Goal: Complete application form

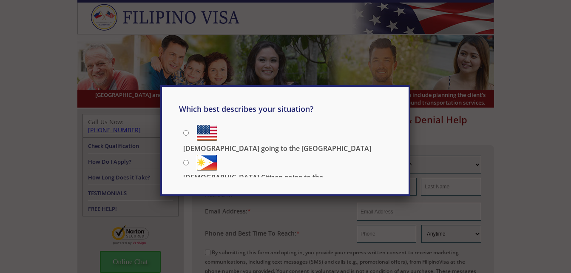
click at [283, 173] on p "[DEMOGRAPHIC_DATA] Citizen going to the [DEMOGRAPHIC_DATA]" at bounding box center [287, 182] width 208 height 19
click at [189, 161] on input "[DEMOGRAPHIC_DATA] Citizen going to the [DEMOGRAPHIC_DATA]" at bounding box center [186, 163] width 6 height 6
radio input "true"
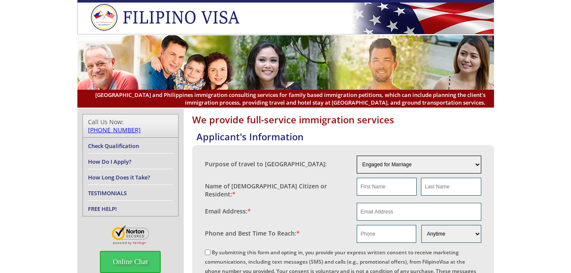
click at [472, 164] on select "Engaged for Marriage Already Married to U.S. Citizen / Resident For Short Term …" at bounding box center [419, 165] width 125 height 18
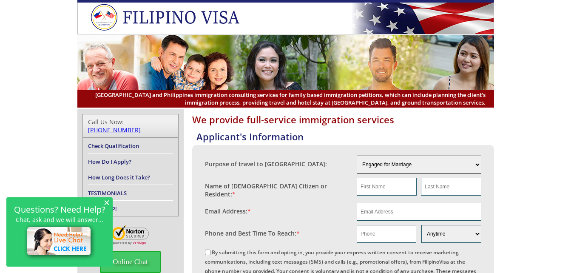
select select "9"
click at [357, 156] on select "Engaged for Marriage Already Married to U.S. Citizen / Resident For Short Term …" at bounding box center [419, 165] width 125 height 18
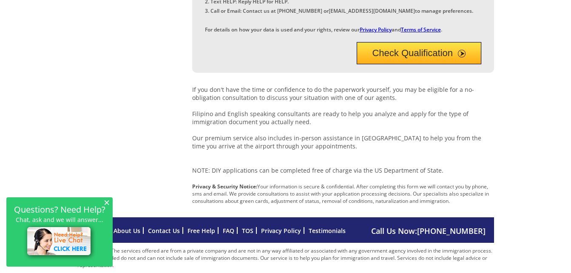
scroll to position [332, 0]
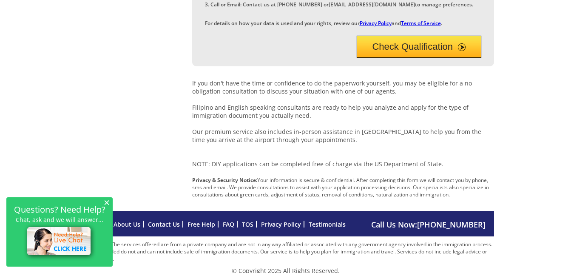
drag, startPoint x: 364, startPoint y: 34, endPoint x: 364, endPoint y: 11, distance: 23.0
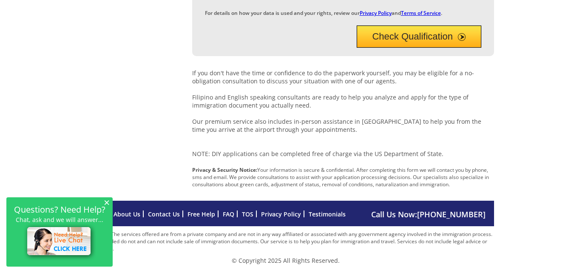
scroll to position [369, 0]
